Goal: Information Seeking & Learning: Learn about a topic

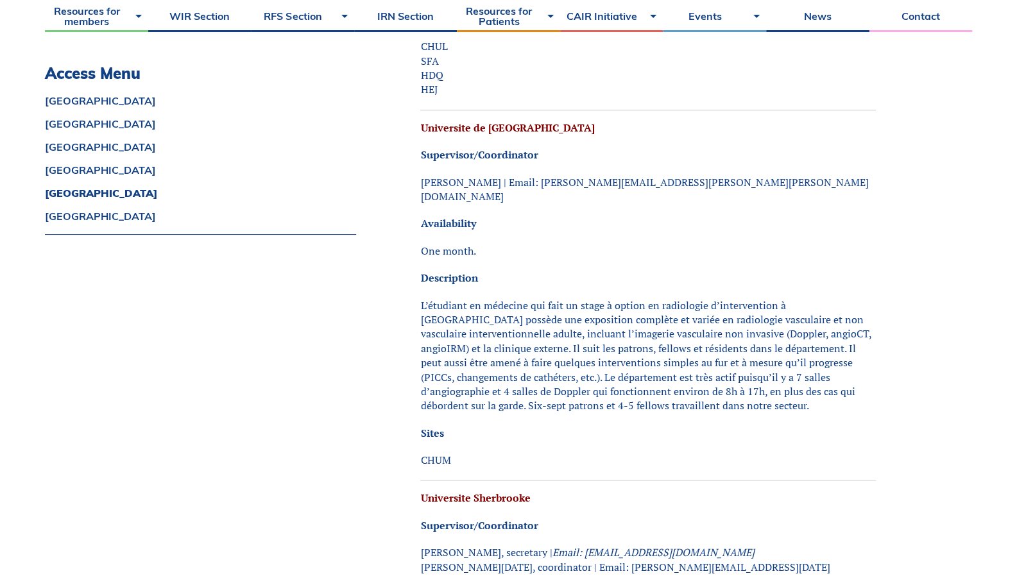
scroll to position [3846, 0]
drag, startPoint x: 421, startPoint y: 247, endPoint x: 735, endPoint y: 346, distance: 329.6
click at [735, 346] on p "L’étudiant en médecine qui fait un stage à option en radiologie d’intervention …" at bounding box center [647, 356] width 455 height 115
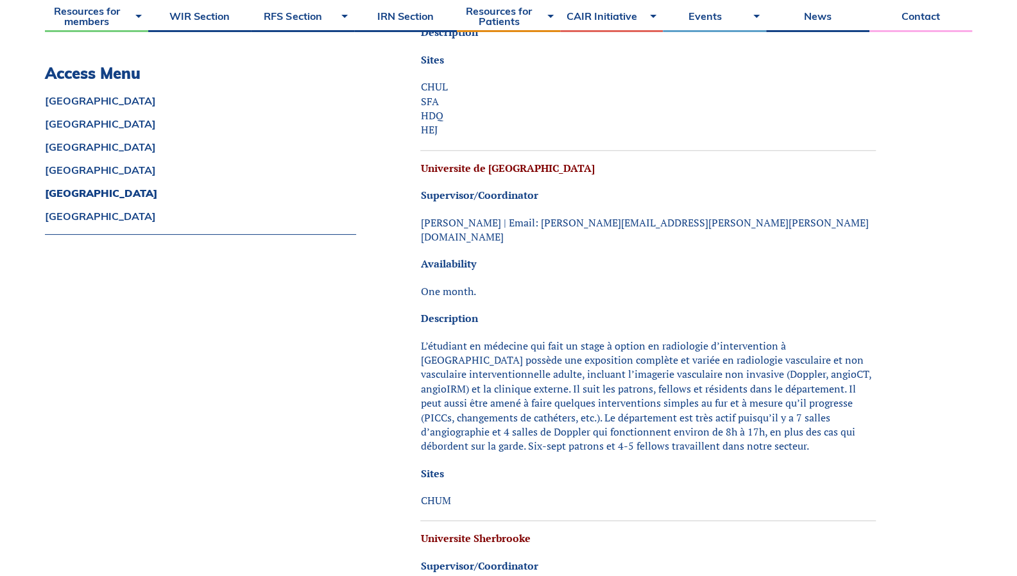
scroll to position [3802, 0]
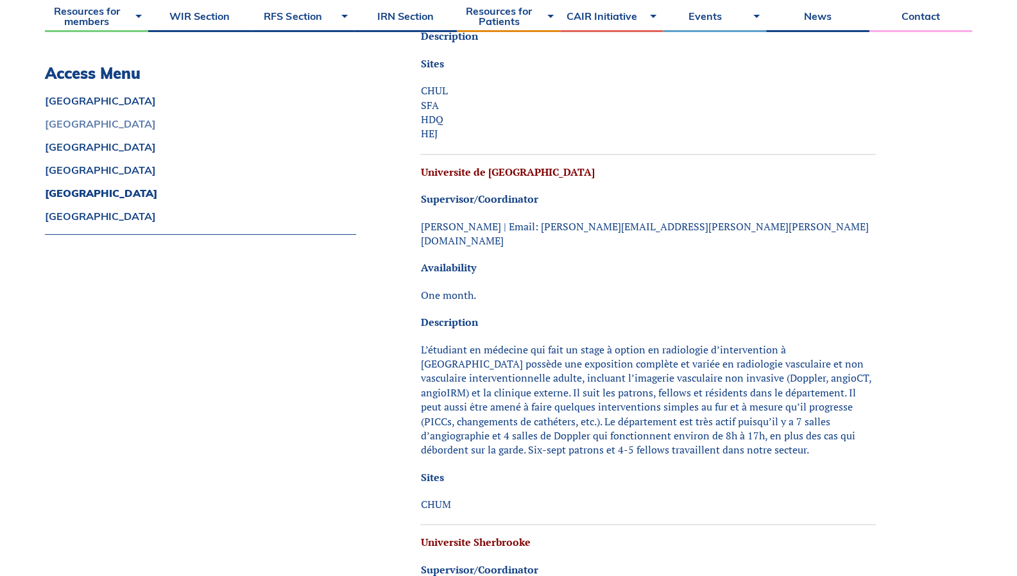
click at [323, 124] on link "[GEOGRAPHIC_DATA]" at bounding box center [200, 124] width 311 height 10
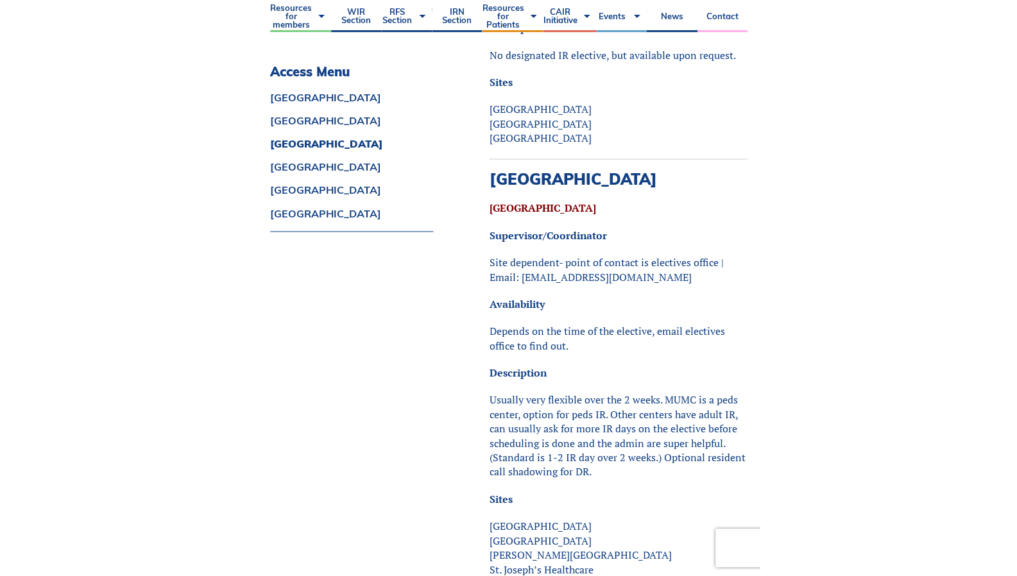
scroll to position [1732, 0]
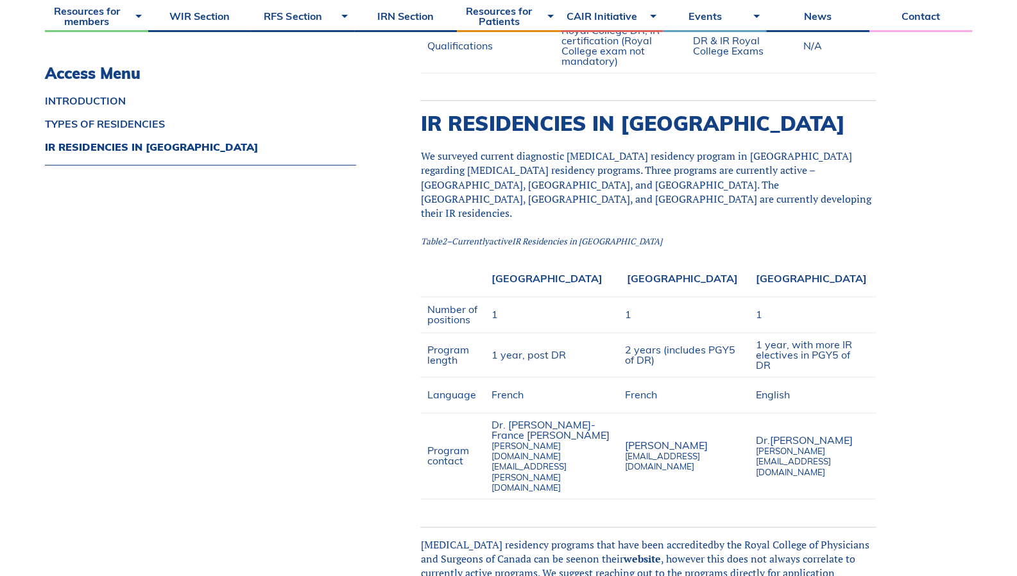
scroll to position [944, 0]
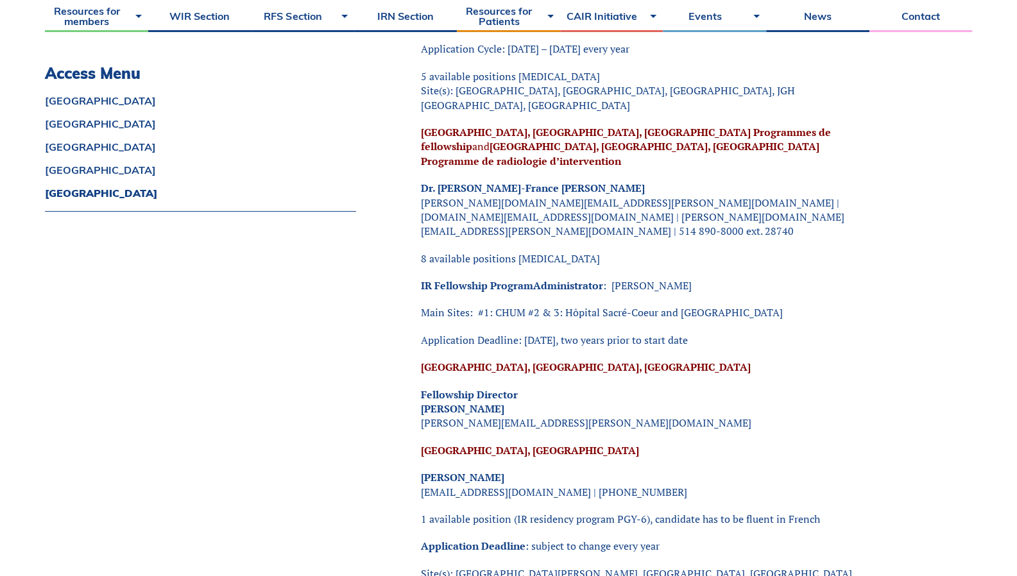
scroll to position [2616, 0]
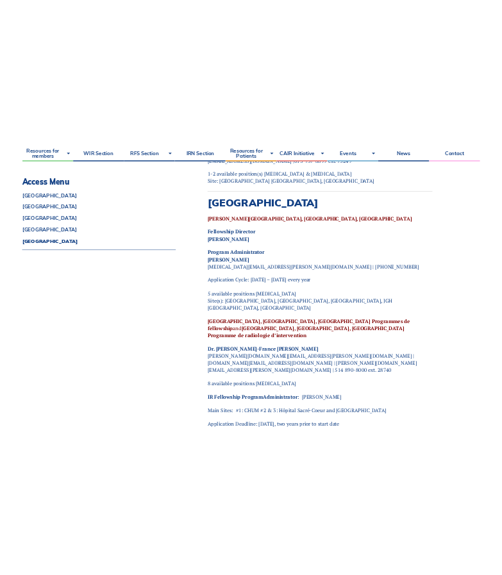
scroll to position [2379, 0]
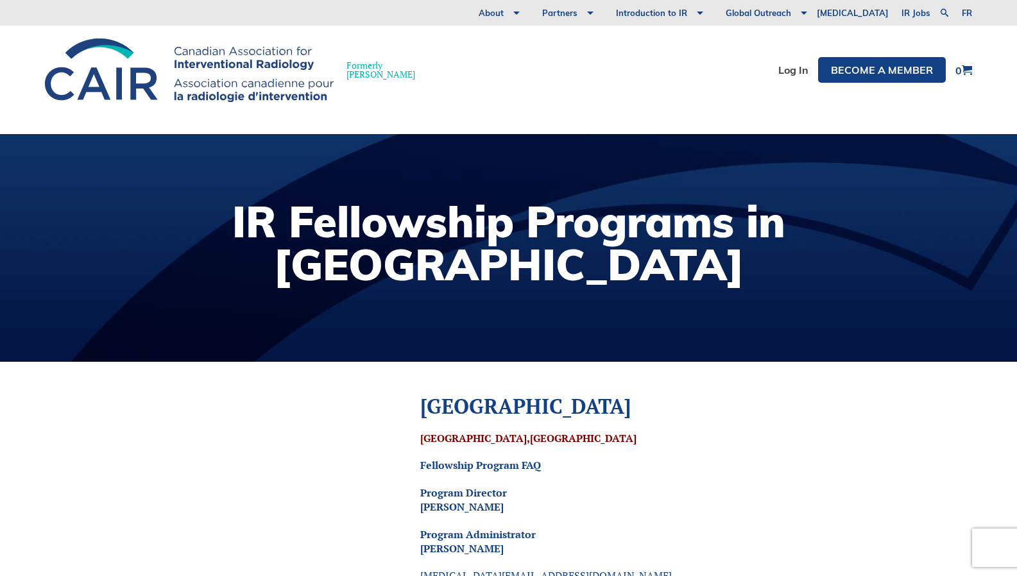
scroll to position [2379, 0]
